Goal: Find specific page/section: Find specific page/section

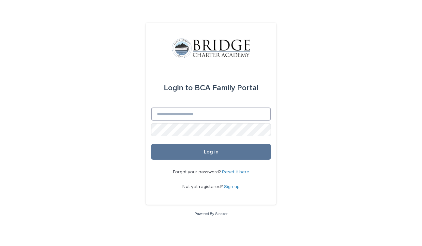
type input "**********"
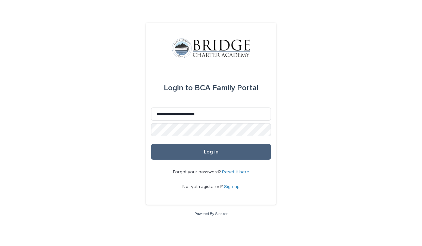
click at [203, 153] on button "Log in" at bounding box center [211, 152] width 120 height 16
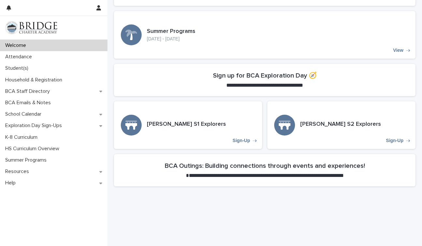
scroll to position [142, 0]
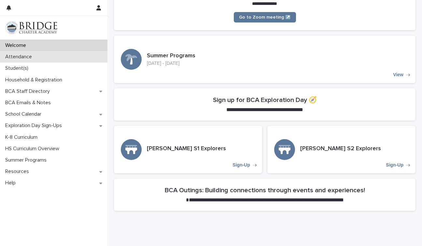
click at [31, 57] on p "Attendance" at bounding box center [20, 57] width 35 height 6
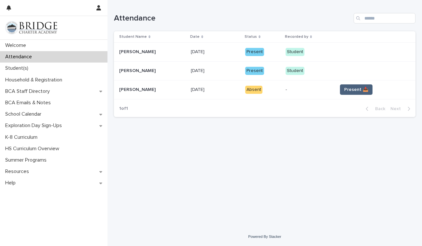
click at [361, 90] on span "Present 📥" at bounding box center [356, 89] width 24 height 7
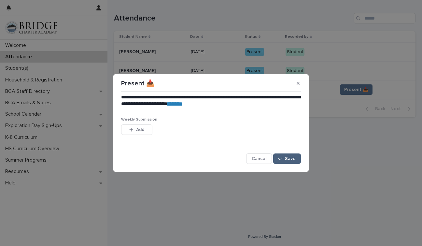
click at [283, 160] on div "button" at bounding box center [281, 158] width 7 height 5
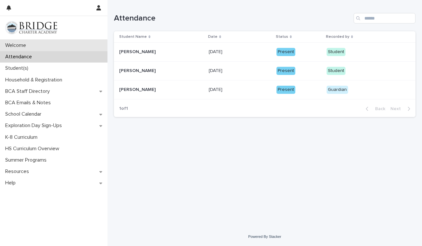
click at [43, 51] on div "Welcome" at bounding box center [53, 45] width 107 height 11
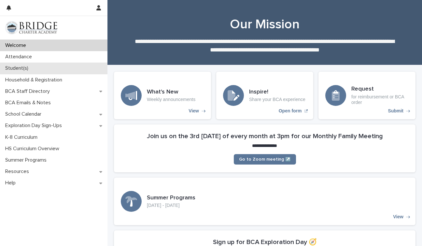
click at [60, 73] on div "Student(s)" at bounding box center [53, 67] width 107 height 11
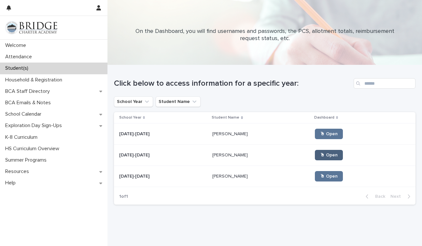
click at [320, 154] on link "🖱 Open" at bounding box center [329, 155] width 28 height 10
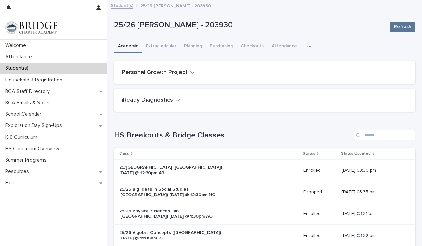
click at [194, 72] on div "Personal Growth Project" at bounding box center [263, 72] width 283 height 7
click at [184, 69] on h2 "Personal Growth Project" at bounding box center [155, 72] width 66 height 7
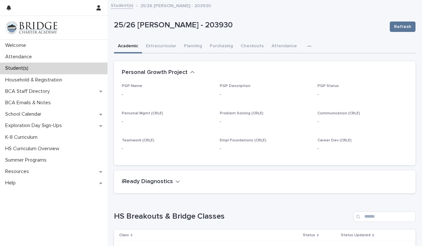
click at [184, 69] on h2 "Personal Growth Project" at bounding box center [155, 72] width 66 height 7
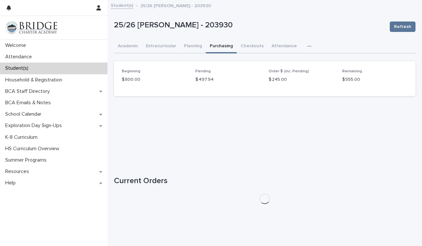
click at [217, 47] on button "Purchasing" at bounding box center [221, 47] width 31 height 14
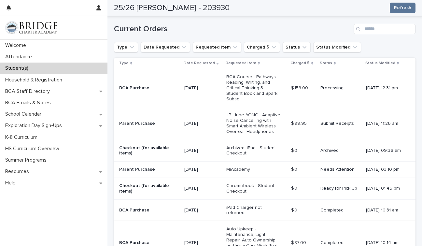
scroll to position [151, 0]
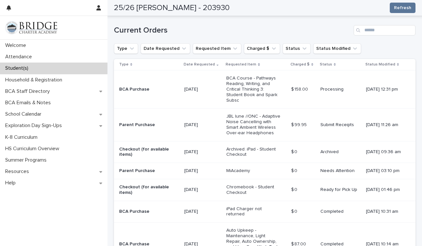
click at [248, 21] on div "Loading... Saving… Current Orders Type Date Requested Requested Item Charged $ …" at bounding box center [264, 231] width 301 height 439
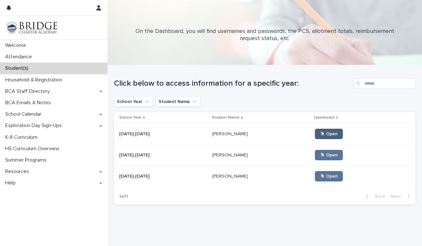
click at [319, 136] on link "🖱 Open" at bounding box center [329, 134] width 28 height 10
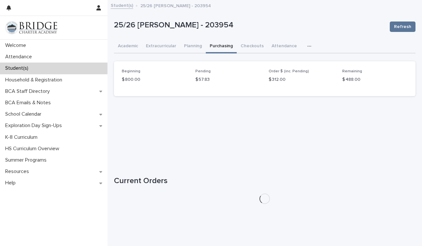
click at [219, 43] on button "Purchasing" at bounding box center [221, 47] width 31 height 14
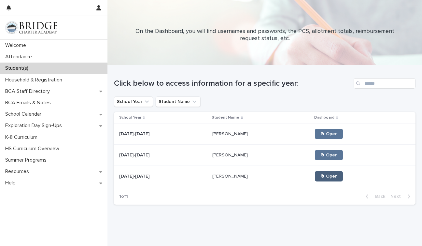
click at [332, 175] on span "🖱 Open" at bounding box center [329, 176] width 18 height 5
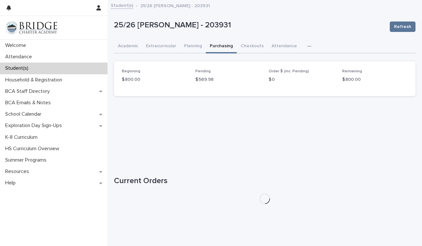
click at [225, 49] on button "Purchasing" at bounding box center [221, 47] width 31 height 14
